Goal: Information Seeking & Learning: Learn about a topic

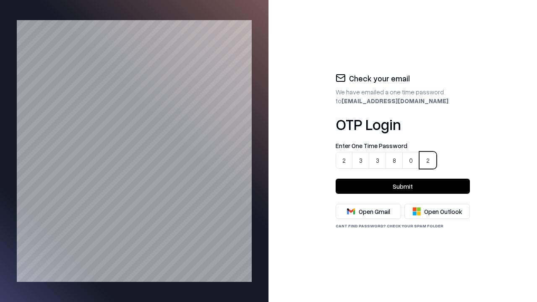
type input "******"
click at [403, 186] on button "Submit" at bounding box center [403, 186] width 134 height 15
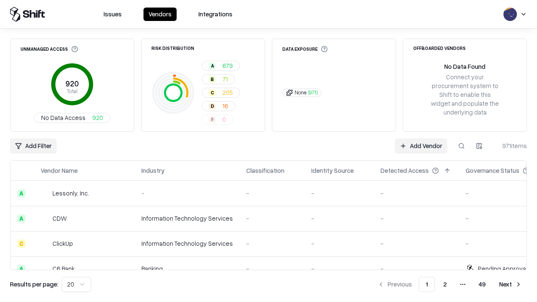
click at [75, 284] on html "Issues Vendors Integrations Unmanaged Access 920 Total No Data Access 920 Risk …" at bounding box center [268, 151] width 537 height 302
click at [510, 284] on button "Next" at bounding box center [510, 284] width 33 height 15
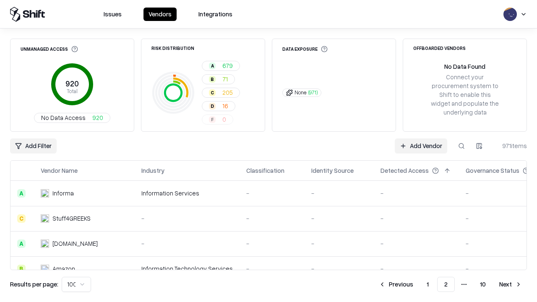
click at [510, 284] on button "Next" at bounding box center [510, 284] width 33 height 15
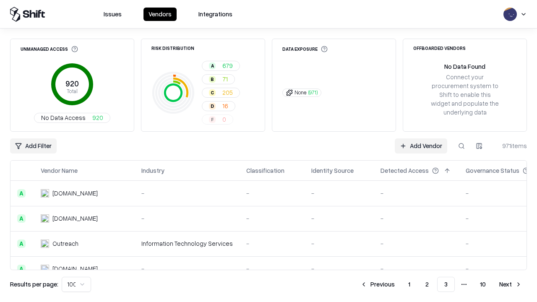
click at [510, 284] on button "Next" at bounding box center [510, 284] width 33 height 15
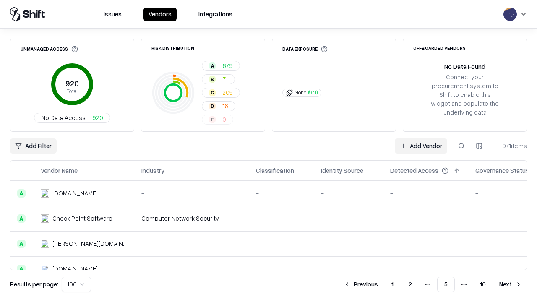
click at [510, 284] on button "Next" at bounding box center [510, 284] width 33 height 15
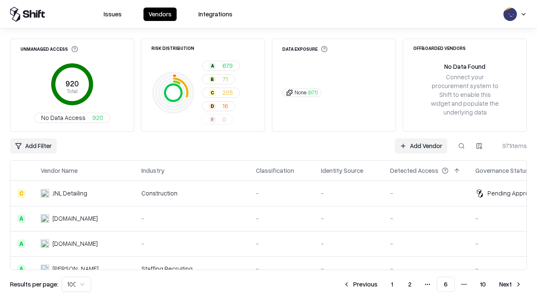
click at [510, 284] on button "Next" at bounding box center [510, 284] width 33 height 15
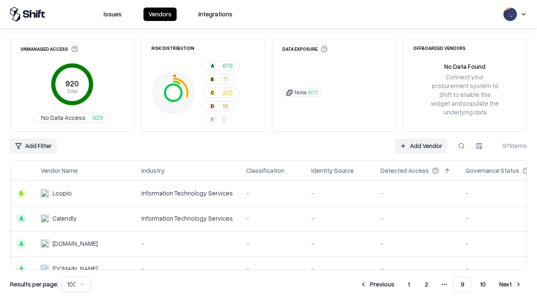
click at [510, 284] on button "Next" at bounding box center [510, 284] width 33 height 15
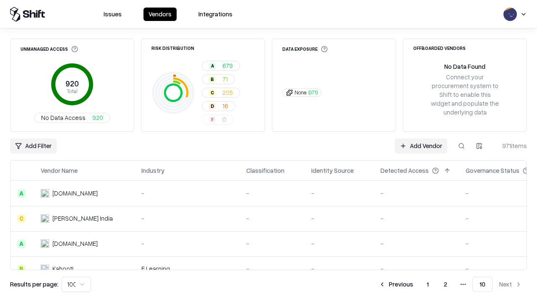
click at [396, 284] on button "Previous" at bounding box center [396, 284] width 44 height 15
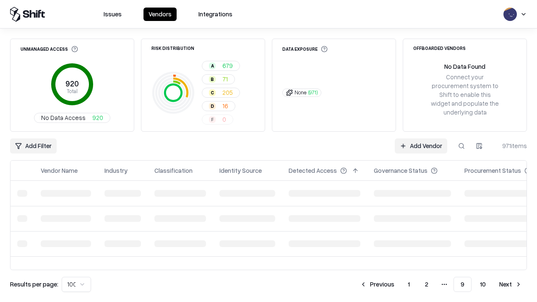
click at [378, 284] on button "Previous" at bounding box center [377, 284] width 44 height 15
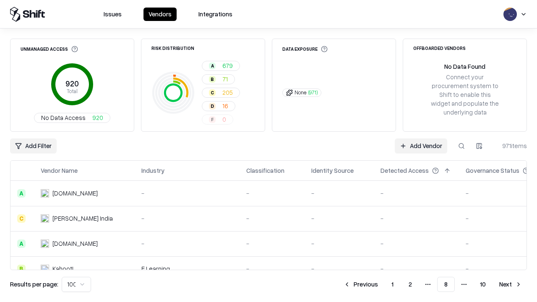
click at [361, 284] on button "Previous" at bounding box center [360, 284] width 44 height 15
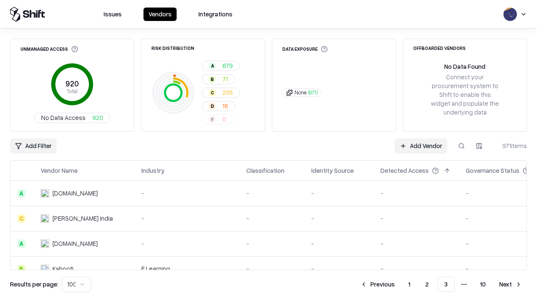
click at [378, 284] on button "Previous" at bounding box center [377, 284] width 44 height 15
click at [396, 284] on button "Previous" at bounding box center [396, 284] width 44 height 15
click at [75, 284] on html "Issues Vendors Integrations Unmanaged Access 920 Total No Data Access 920 Risk …" at bounding box center [268, 151] width 537 height 302
